Goal: Check status: Check status

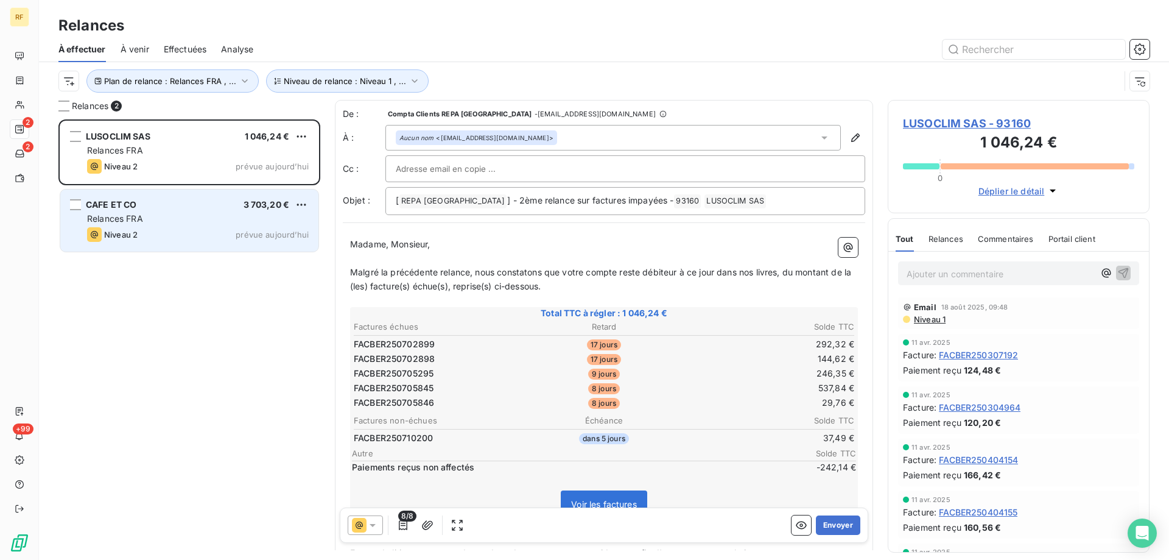
scroll to position [431, 253]
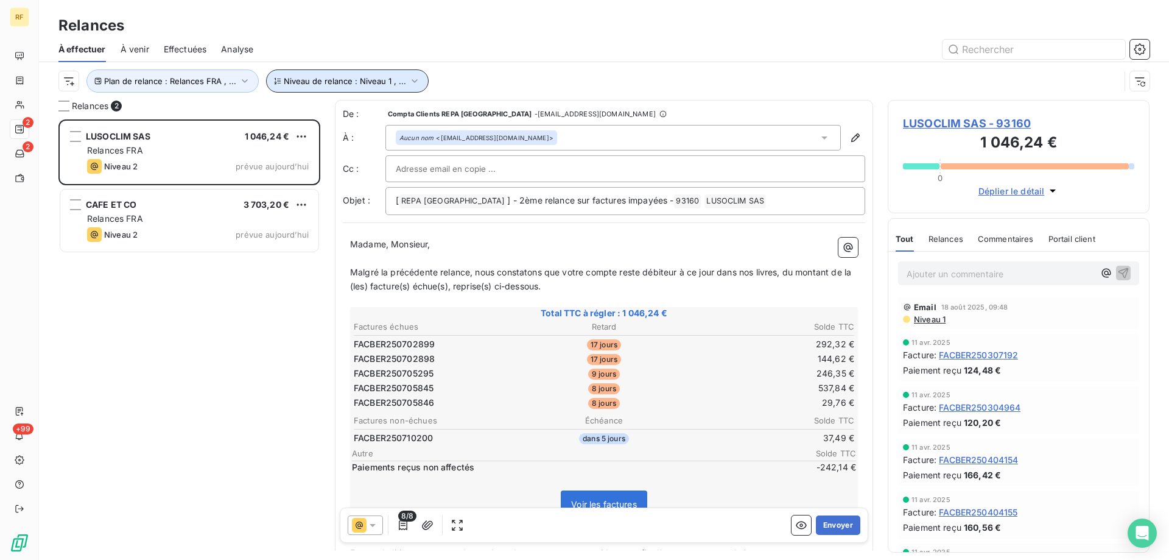
click at [324, 75] on button "Niveau de relance : Niveau 1 , ..." at bounding box center [347, 80] width 163 height 23
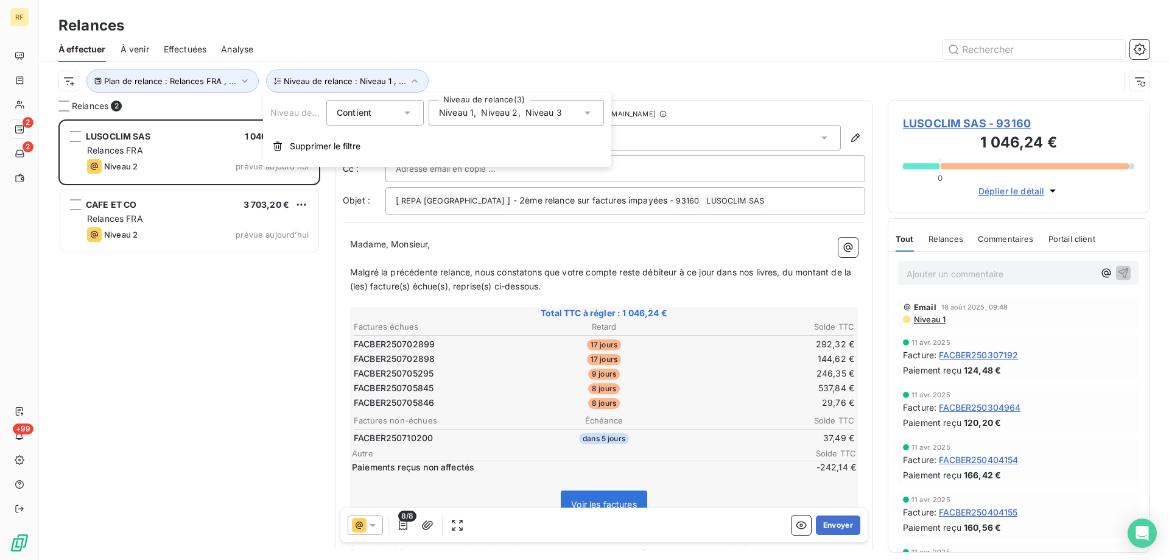
click at [487, 102] on div "Niveau 1 , Niveau 2 , Niveau 3" at bounding box center [516, 113] width 175 height 26
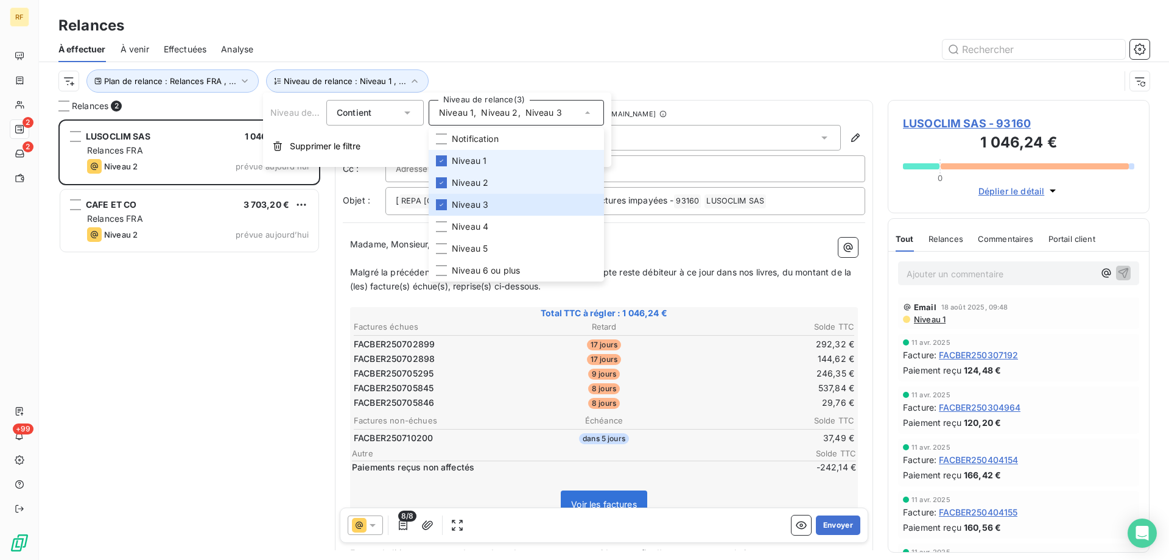
drag, startPoint x: 481, startPoint y: 160, endPoint x: 479, endPoint y: 187, distance: 27.5
click at [481, 160] on span "Niveau 1" at bounding box center [469, 161] width 35 height 12
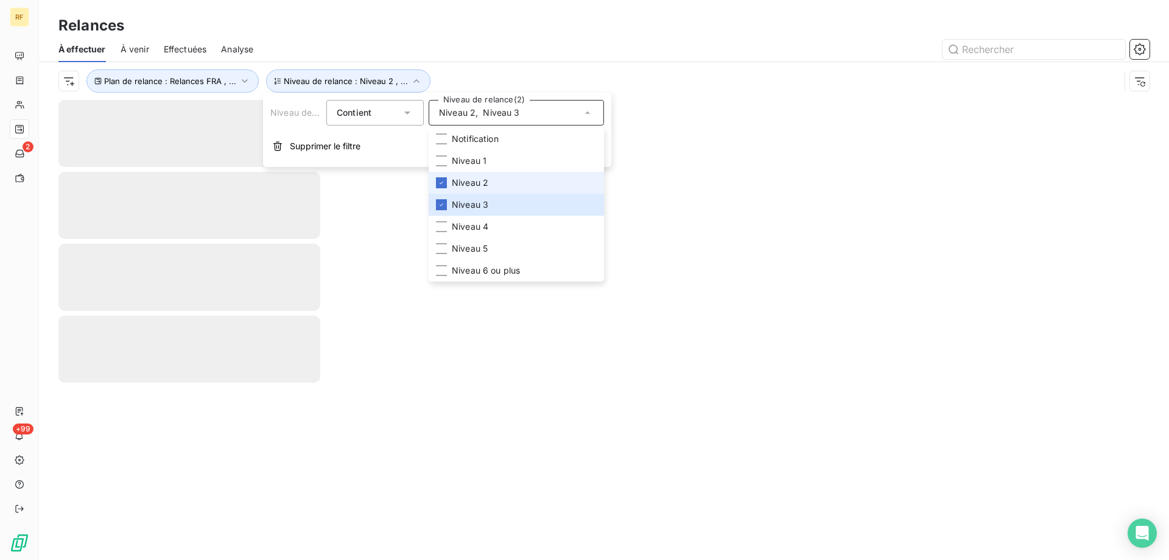
click at [479, 188] on span "Niveau 2" at bounding box center [470, 183] width 37 height 12
click at [479, 197] on li "Niveau 3" at bounding box center [516, 205] width 175 height 22
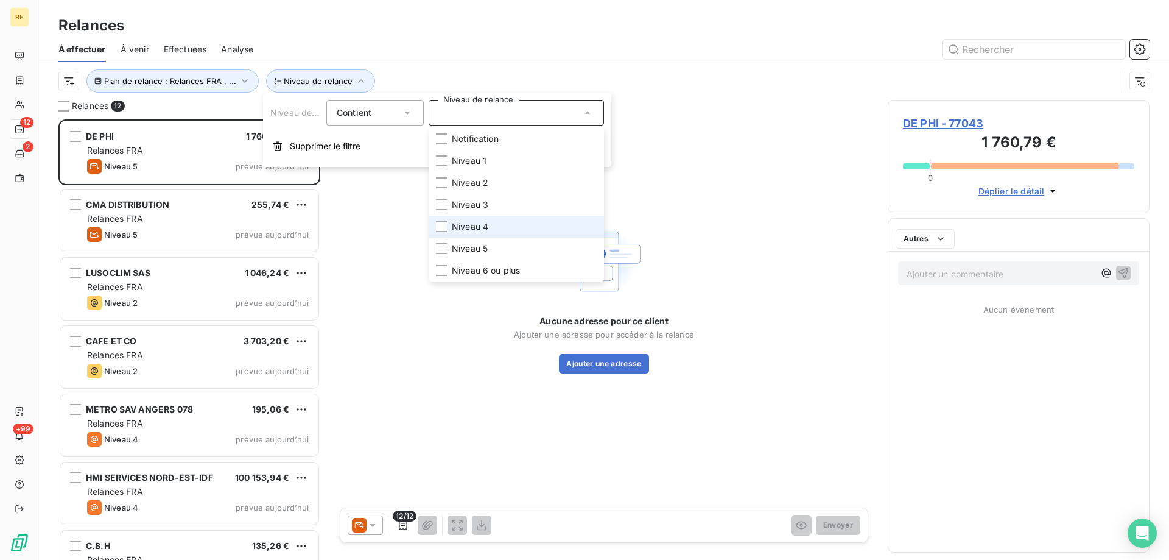
click at [479, 221] on span "Niveau 4" at bounding box center [470, 226] width 37 height 12
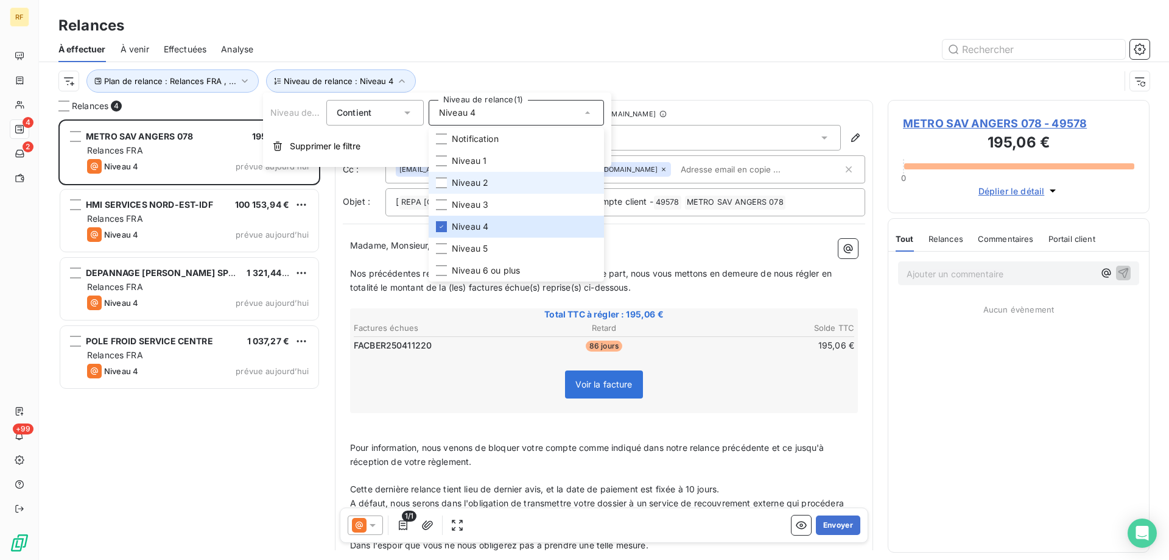
scroll to position [431, 253]
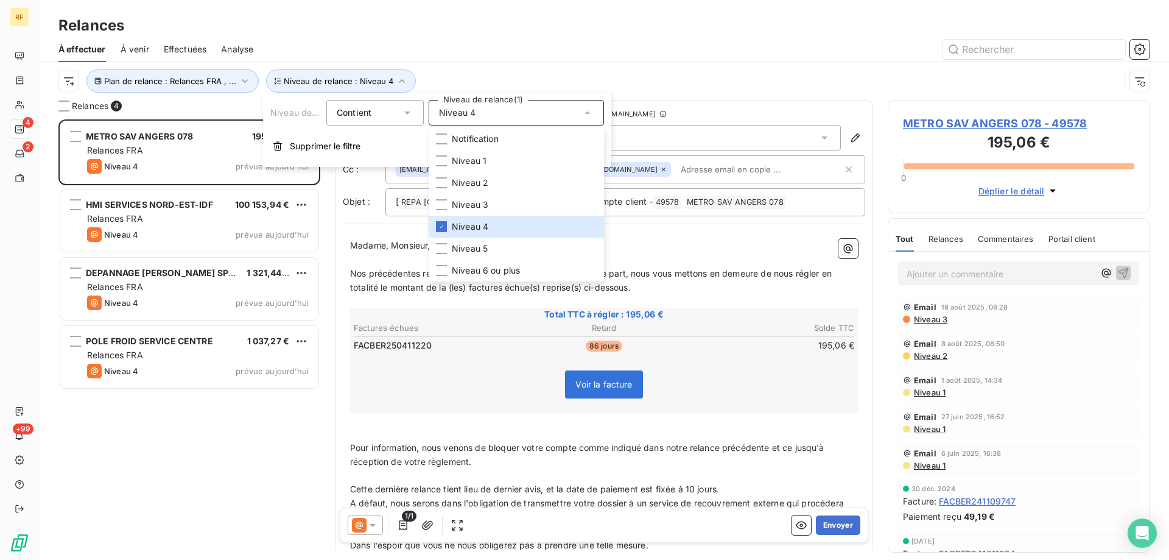
click at [76, 462] on div "METRO SAV ANGERS 078 195,06 € Relances FRA Niveau 4 prévue aujourd’hui HMI SERV…" at bounding box center [189, 339] width 262 height 440
